Goal: Information Seeking & Learning: Understand process/instructions

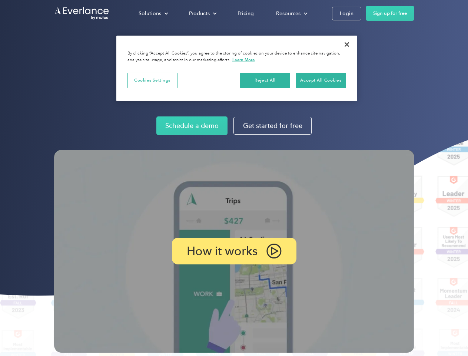
click at [234, 178] on img at bounding box center [234, 251] width 360 height 203
click at [153, 13] on div "Solutions" at bounding box center [150, 13] width 23 height 9
click at [202, 13] on div "Products" at bounding box center [199, 13] width 21 height 9
click at [291, 13] on div "Resources" at bounding box center [288, 13] width 24 height 9
click at [234, 251] on p "How it works" at bounding box center [222, 250] width 71 height 9
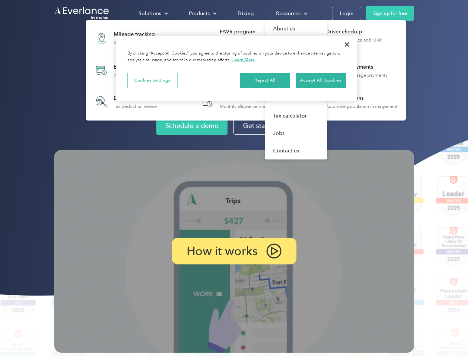
click at [152, 80] on button "Cookies Settings" at bounding box center [152, 81] width 50 height 16
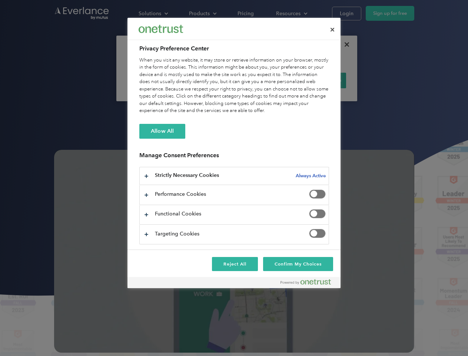
click at [265, 80] on div "When you visit any website, it may store or retrieve information on your browse…" at bounding box center [234, 86] width 190 height 58
click at [321, 80] on div "When you visit any website, it may store or retrieve information on your browse…" at bounding box center [234, 86] width 190 height 58
click at [347, 44] on div at bounding box center [234, 178] width 468 height 356
